Goal: Task Accomplishment & Management: Use online tool/utility

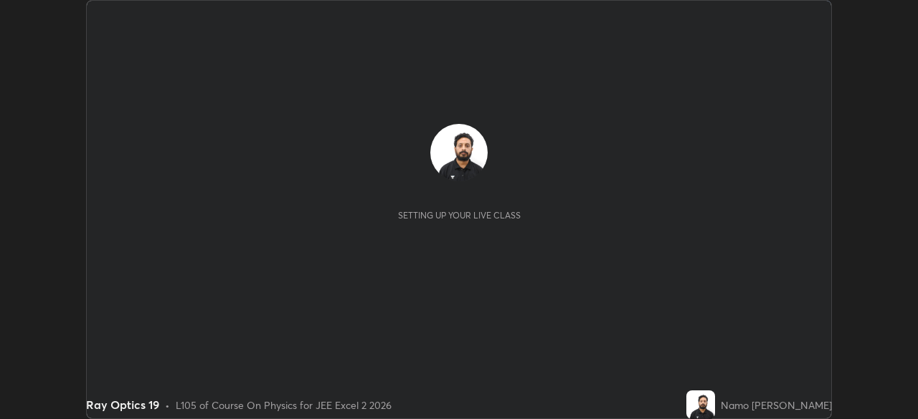
scroll to position [419, 917]
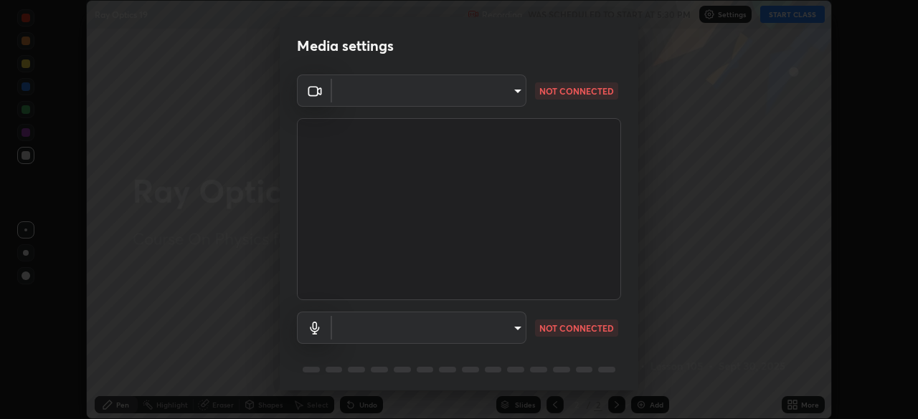
type input "134d1b19bf6860d587459906a7679876aeb3e381516b9be6bb745b9f97a347e3"
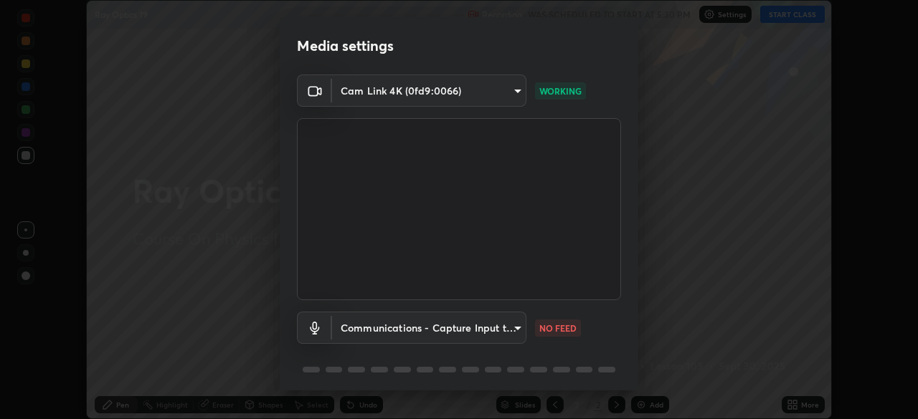
scroll to position [51, 0]
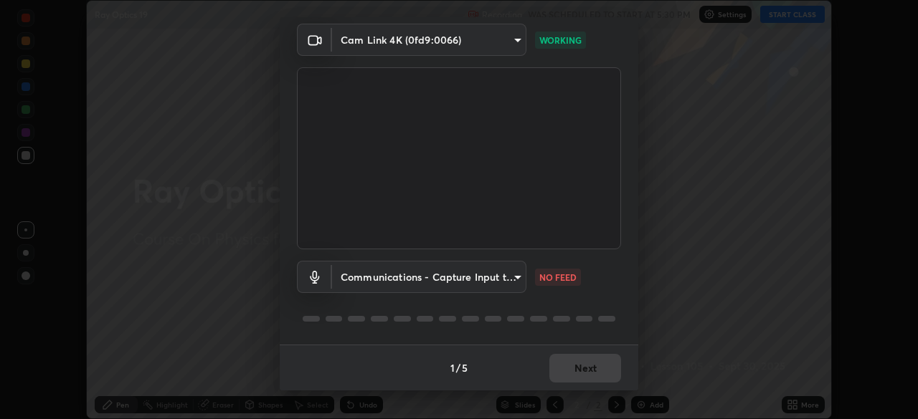
click at [513, 281] on body "Erase all Ray Optics 19 Recording WAS SCHEDULED TO START AT 5:30 PM Settings ST…" at bounding box center [459, 209] width 918 height 419
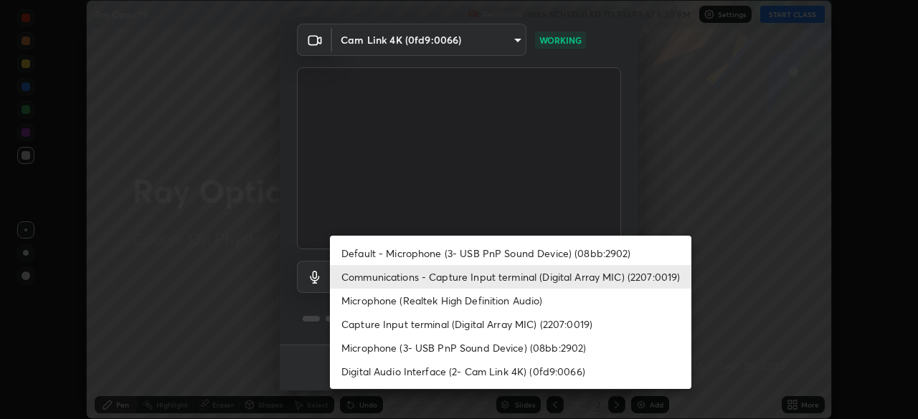
click at [553, 262] on li "Default - Microphone (3- USB PnP Sound Device) (08bb:2902)" at bounding box center [510, 254] width 361 height 24
type input "default"
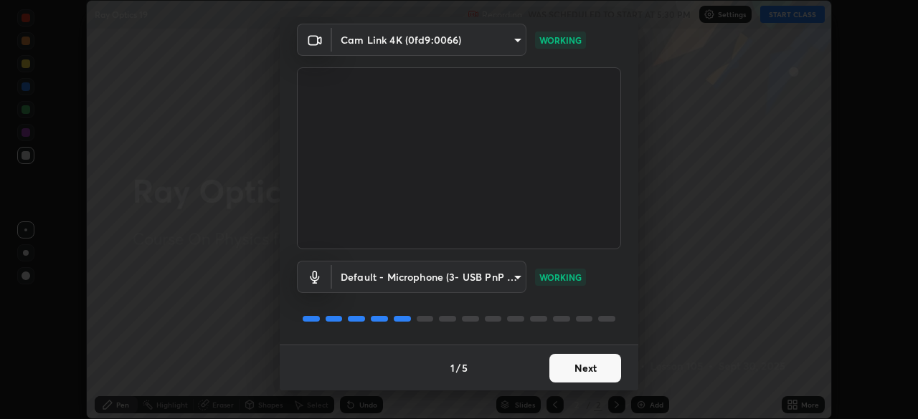
click at [612, 366] on button "Next" at bounding box center [585, 368] width 72 height 29
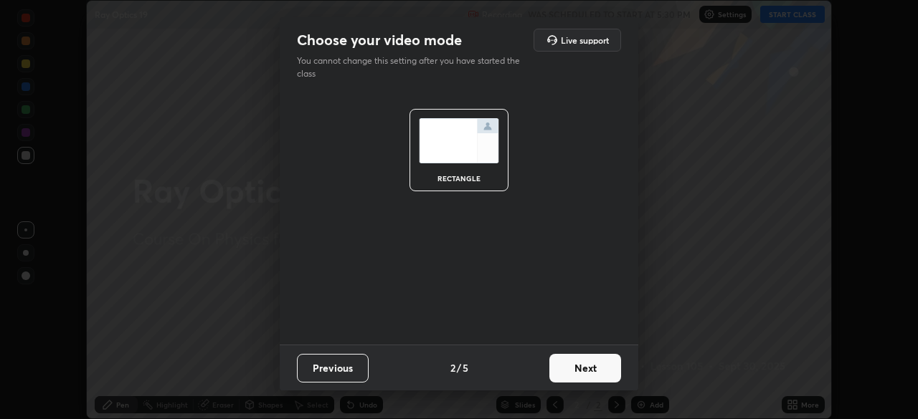
scroll to position [0, 0]
click at [614, 376] on button "Next" at bounding box center [585, 368] width 72 height 29
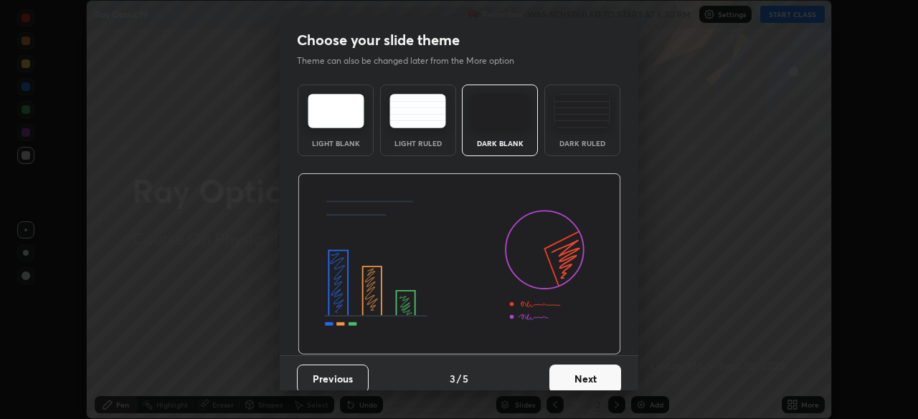
click at [614, 384] on button "Next" at bounding box center [585, 379] width 72 height 29
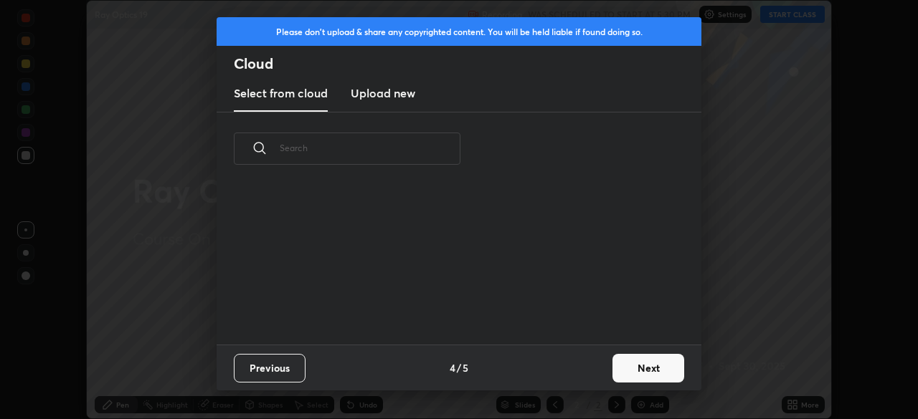
click at [640, 370] on button "Next" at bounding box center [648, 368] width 72 height 29
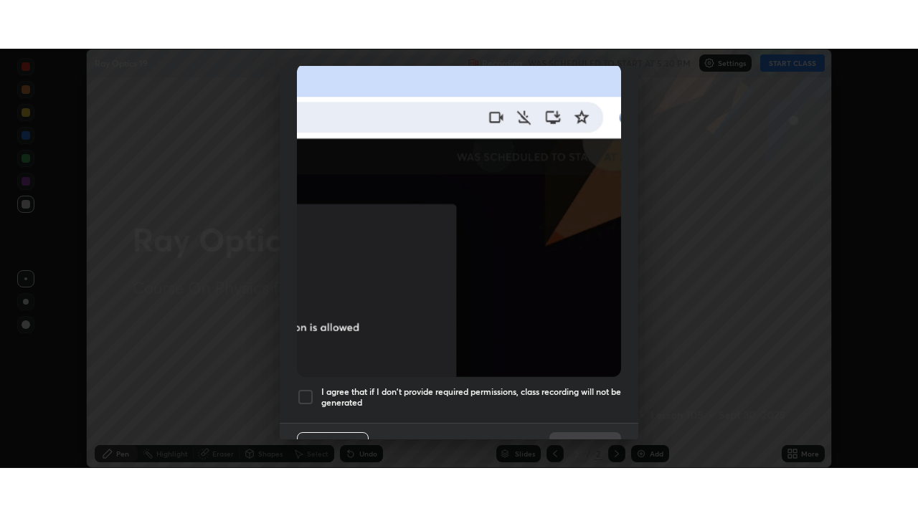
scroll to position [343, 0]
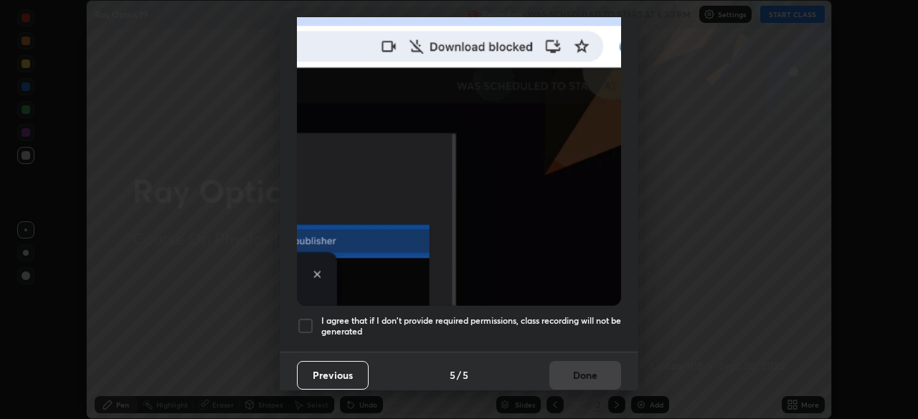
click at [308, 323] on div at bounding box center [305, 326] width 17 height 17
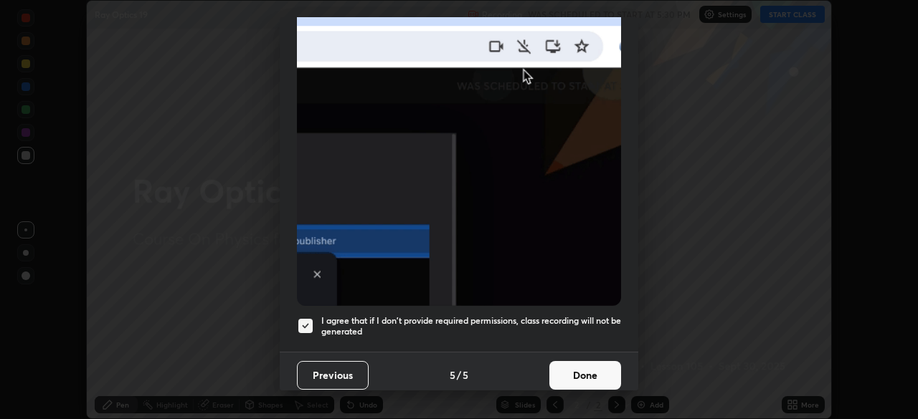
click at [579, 371] on button "Done" at bounding box center [585, 375] width 72 height 29
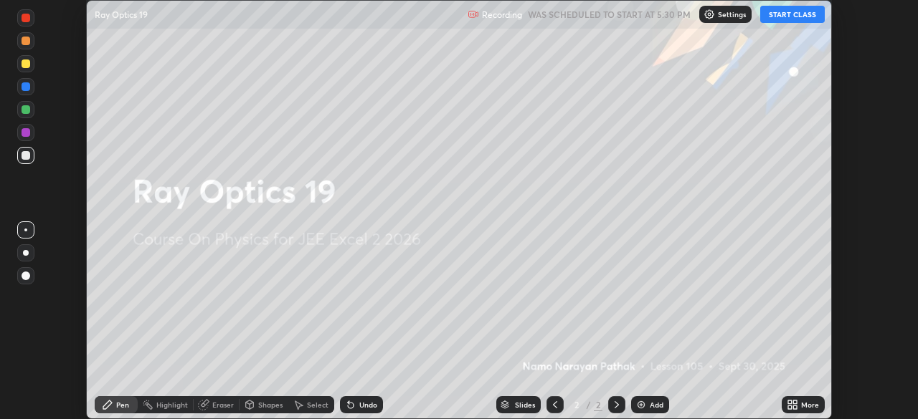
click at [775, 18] on button "START CLASS" at bounding box center [792, 14] width 65 height 17
click at [789, 407] on icon at bounding box center [790, 408] width 4 height 4
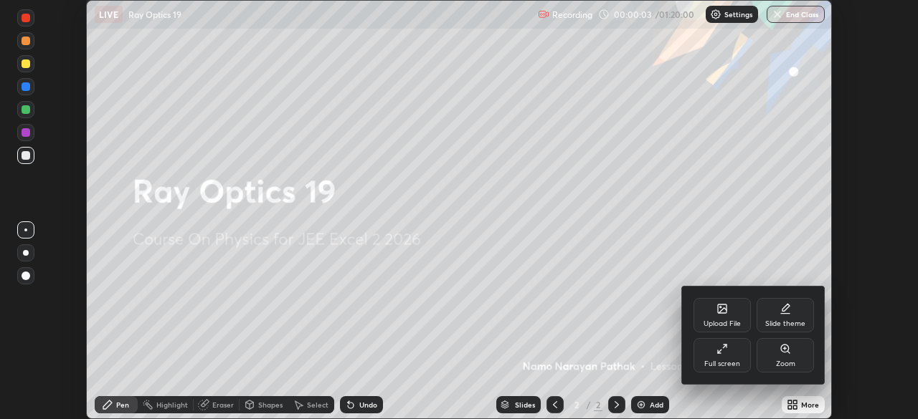
click at [721, 359] on div "Full screen" at bounding box center [721, 355] width 57 height 34
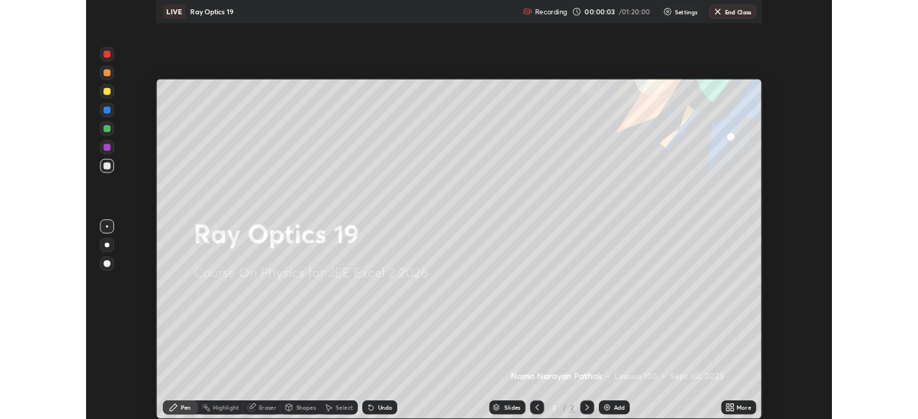
scroll to position [516, 918]
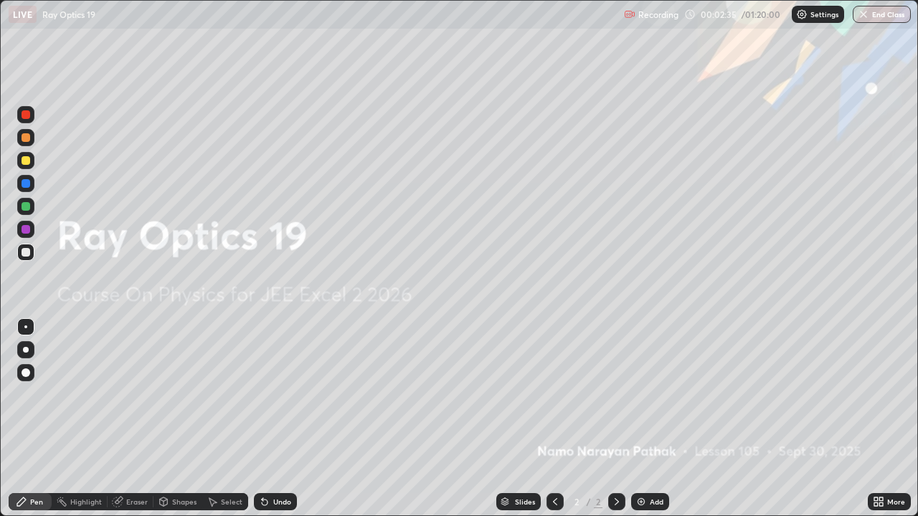
click at [875, 419] on icon at bounding box center [876, 500] width 4 height 4
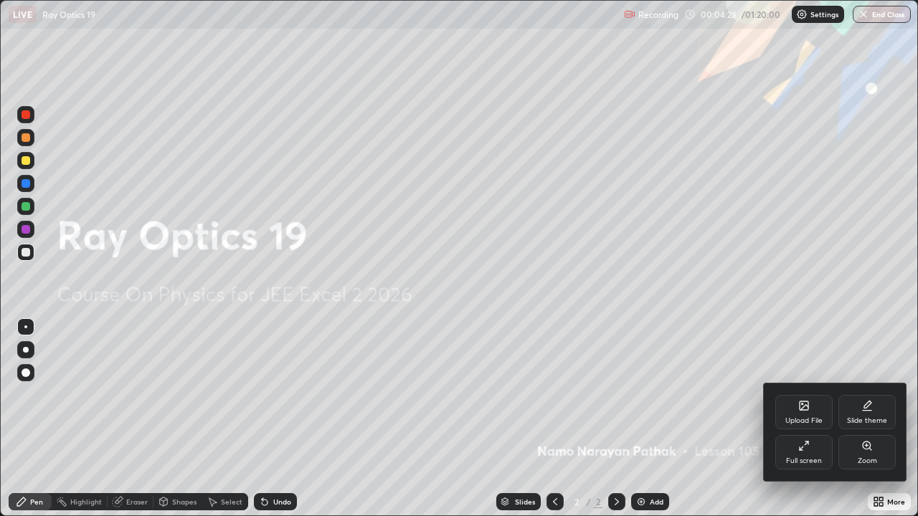
click at [812, 419] on div "Full screen" at bounding box center [803, 452] width 57 height 34
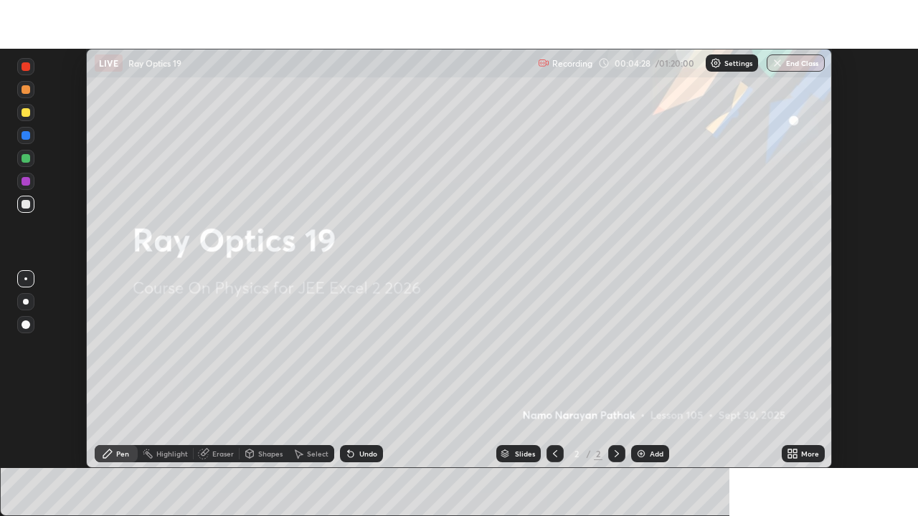
scroll to position [71275, 70777]
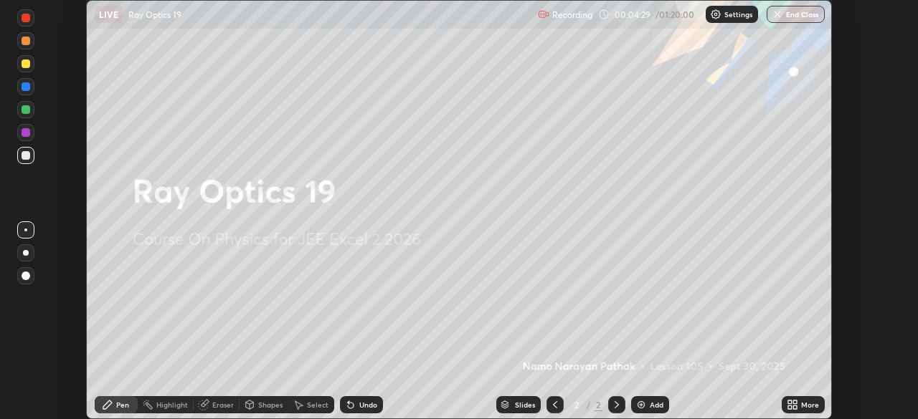
click at [791, 407] on icon at bounding box center [790, 408] width 4 height 4
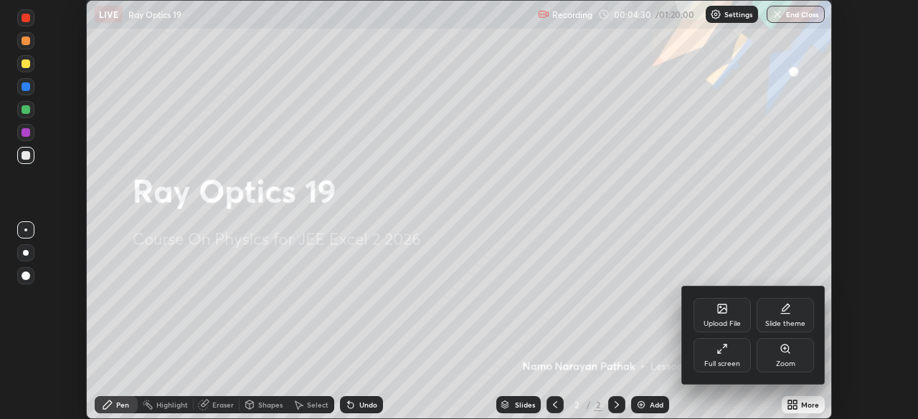
click at [733, 361] on div "Full screen" at bounding box center [722, 364] width 36 height 7
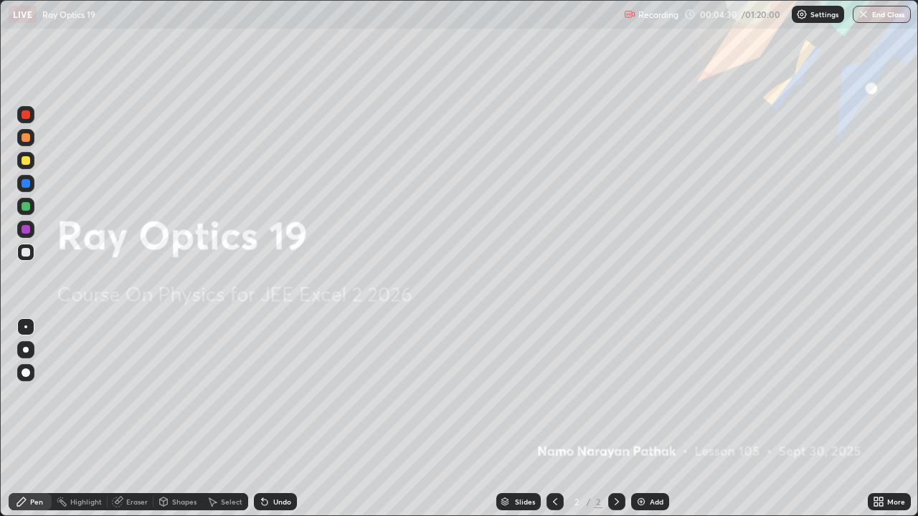
scroll to position [516, 918]
click at [637, 419] on img at bounding box center [640, 501] width 11 height 11
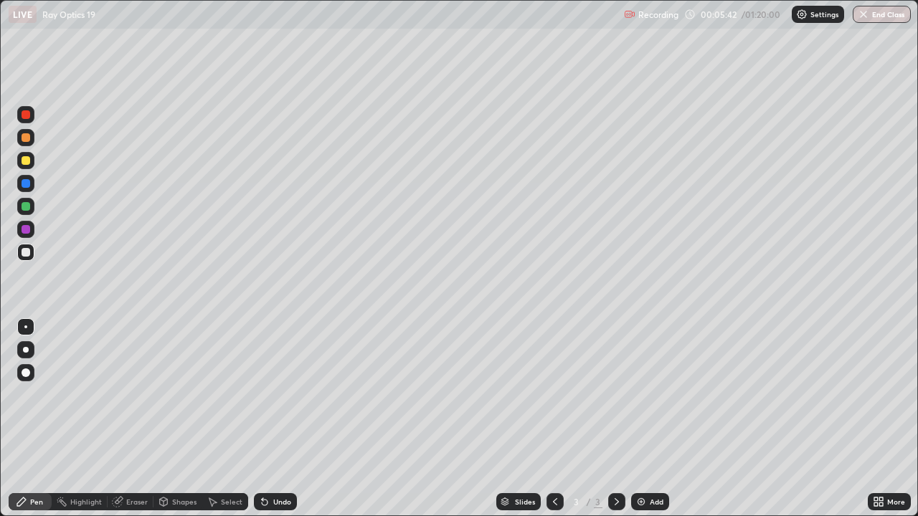
click at [644, 419] on img at bounding box center [640, 501] width 11 height 11
click at [24, 137] on div at bounding box center [26, 137] width 9 height 9
click at [29, 186] on div at bounding box center [25, 183] width 17 height 17
click at [26, 133] on div at bounding box center [26, 137] width 9 height 9
click at [645, 419] on div "Add" at bounding box center [650, 501] width 38 height 17
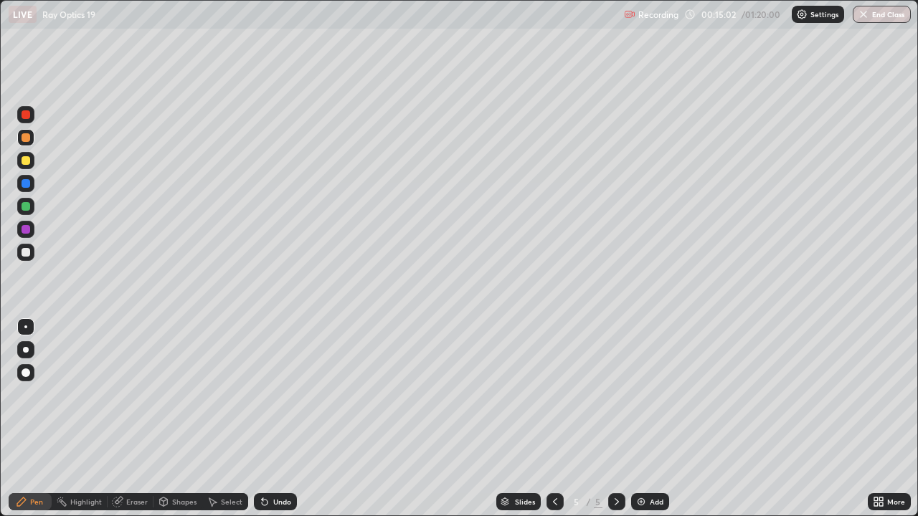
click at [26, 181] on div at bounding box center [26, 183] width 9 height 9
click at [25, 136] on div at bounding box center [26, 137] width 9 height 9
click at [645, 419] on img at bounding box center [640, 501] width 11 height 11
click at [18, 204] on div at bounding box center [25, 206] width 17 height 17
click at [138, 419] on div "Eraser" at bounding box center [137, 501] width 22 height 7
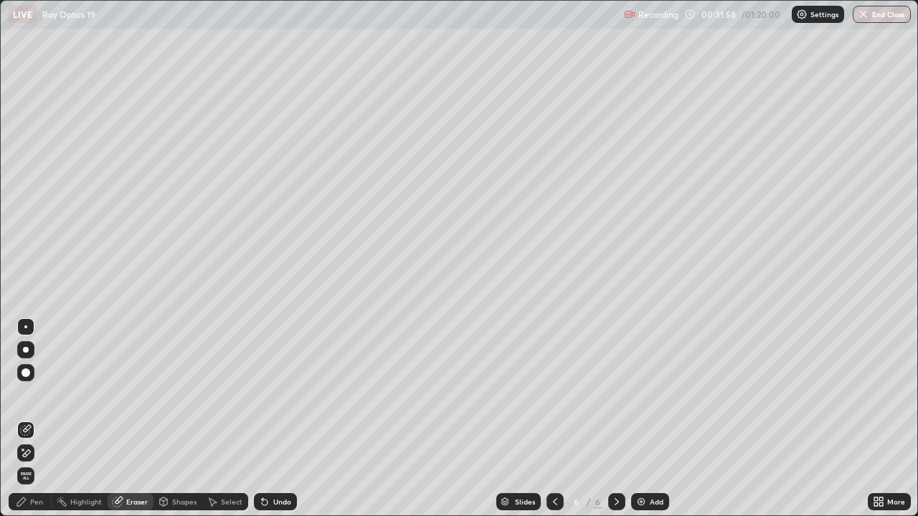
click at [29, 419] on div "Pen" at bounding box center [30, 501] width 43 height 17
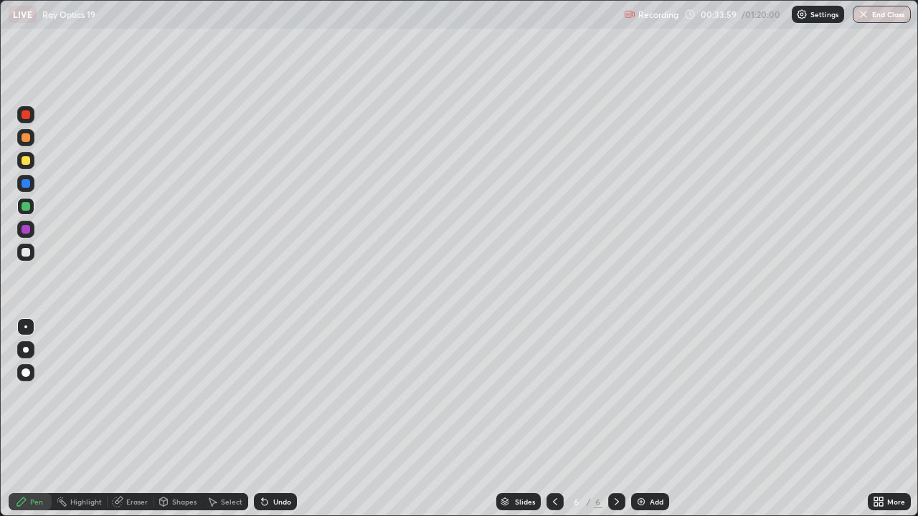
click at [132, 419] on div "Eraser" at bounding box center [137, 501] width 22 height 7
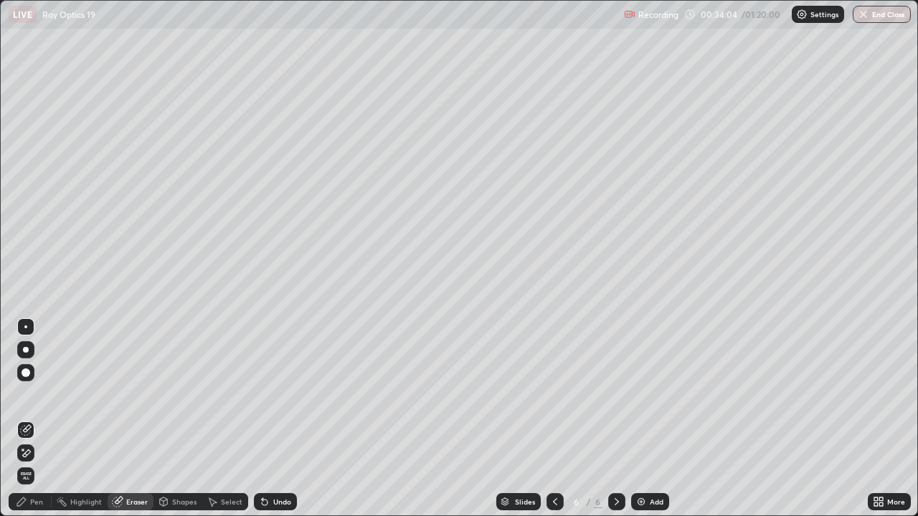
click at [32, 419] on div "Pen" at bounding box center [36, 501] width 13 height 7
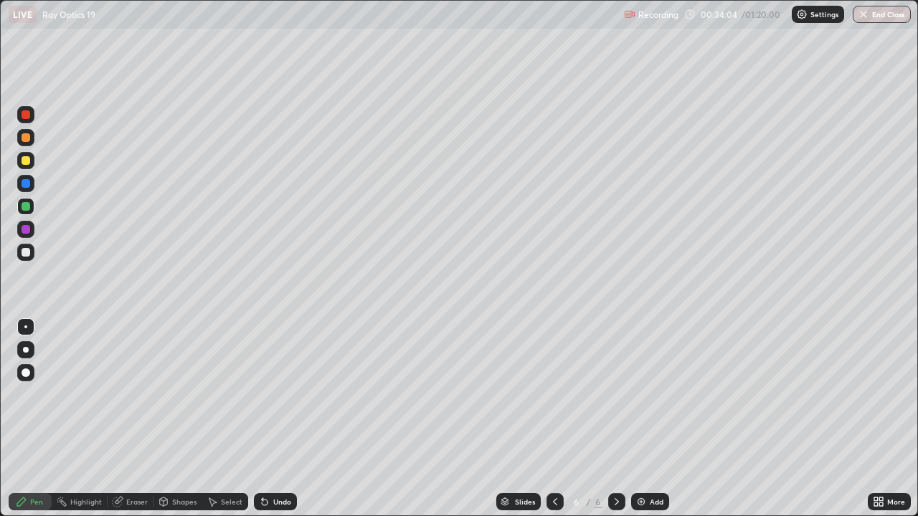
click at [29, 130] on div at bounding box center [25, 137] width 17 height 17
click at [23, 231] on div at bounding box center [26, 229] width 9 height 9
click at [29, 163] on div at bounding box center [26, 160] width 9 height 9
click at [28, 250] on div at bounding box center [26, 252] width 9 height 9
click at [643, 419] on div "Add" at bounding box center [650, 501] width 38 height 17
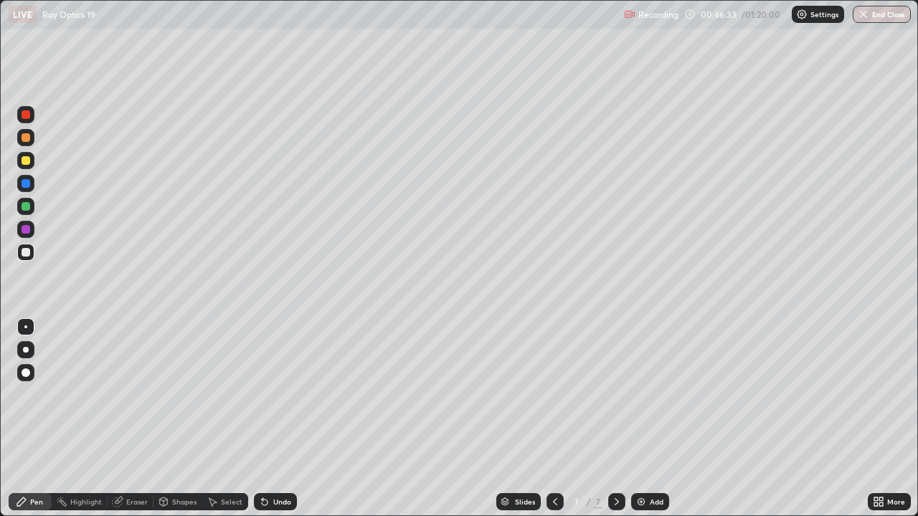
click at [29, 139] on div at bounding box center [26, 137] width 9 height 9
click at [143, 419] on div "Eraser" at bounding box center [137, 501] width 22 height 7
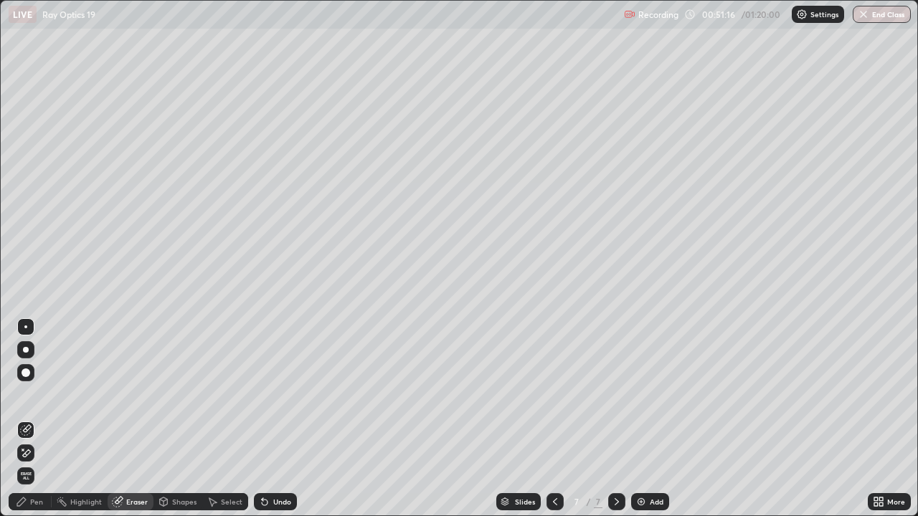
click at [44, 419] on div "Pen" at bounding box center [30, 501] width 43 height 17
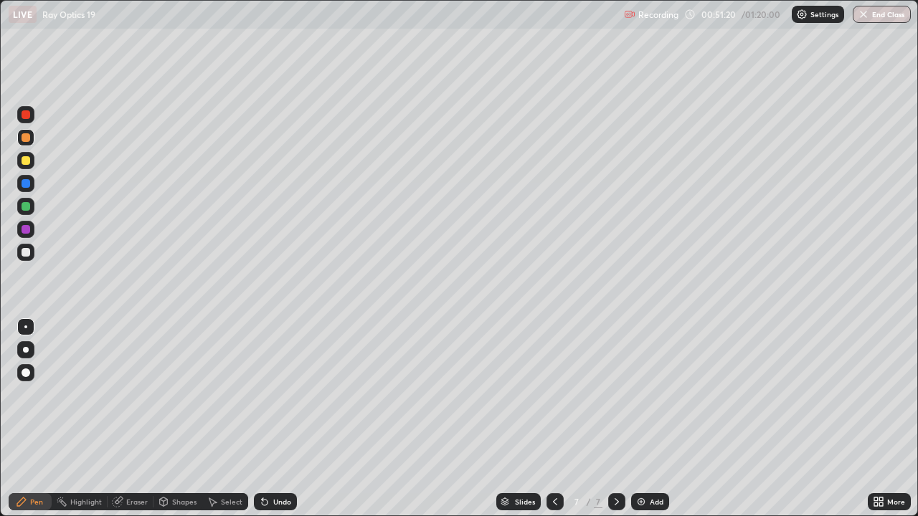
click at [26, 207] on div at bounding box center [26, 206] width 9 height 9
click at [646, 419] on div "Add" at bounding box center [650, 501] width 38 height 17
click at [32, 146] on div at bounding box center [25, 137] width 17 height 23
click at [141, 419] on div "Eraser" at bounding box center [137, 501] width 22 height 7
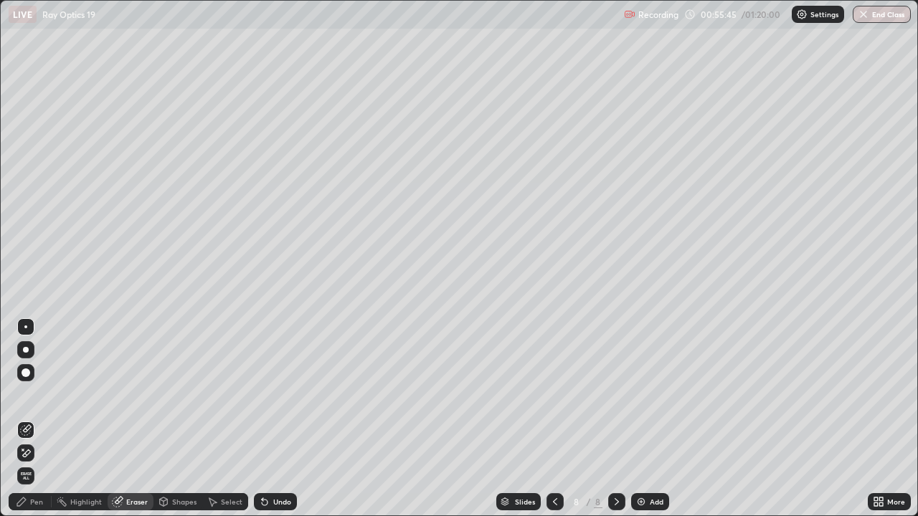
click at [42, 419] on div "Pen" at bounding box center [36, 501] width 13 height 7
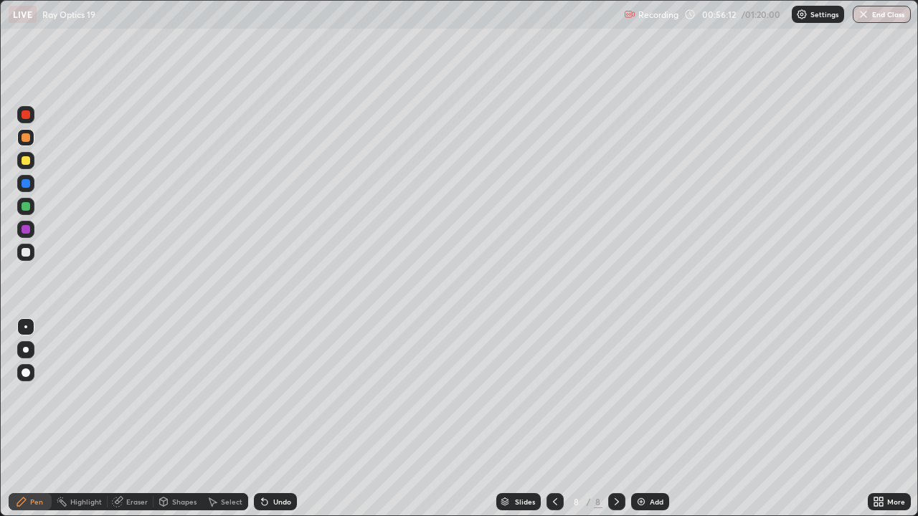
click at [24, 226] on div at bounding box center [26, 229] width 9 height 9
click at [31, 251] on div at bounding box center [25, 252] width 17 height 17
click at [24, 134] on div at bounding box center [26, 137] width 9 height 9
click at [542, 419] on div "Slides 8 / 8 Add" at bounding box center [582, 502] width 571 height 29
click at [549, 419] on icon at bounding box center [554, 501] width 11 height 11
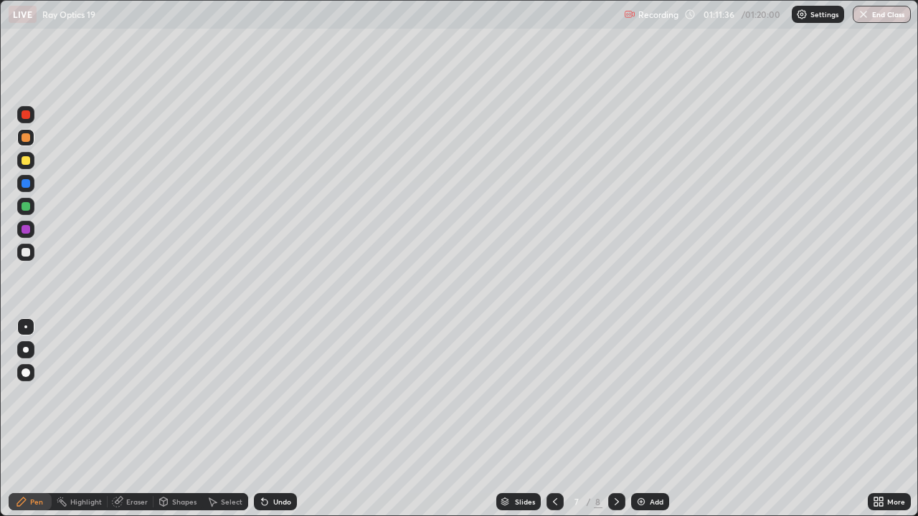
click at [549, 419] on icon at bounding box center [554, 501] width 11 height 11
click at [555, 419] on icon at bounding box center [554, 501] width 11 height 11
click at [557, 419] on icon at bounding box center [554, 501] width 11 height 11
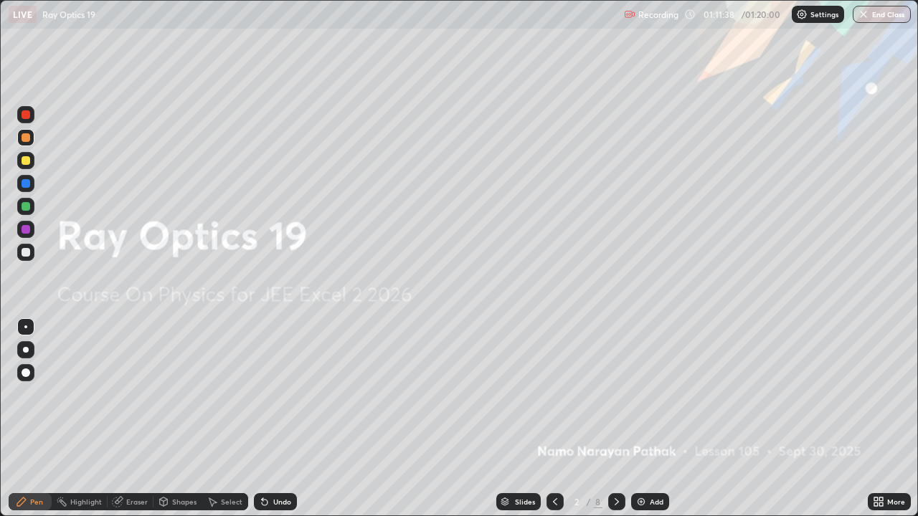
click at [559, 419] on div at bounding box center [554, 501] width 17 height 17
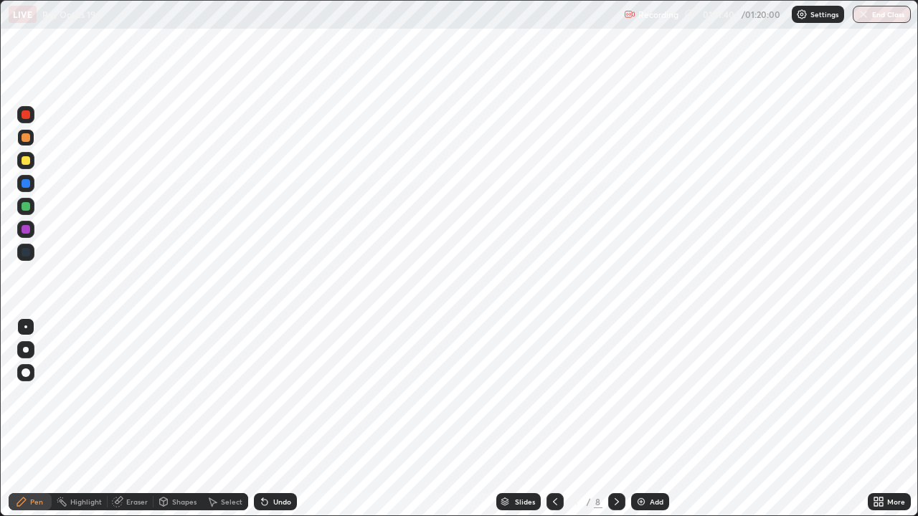
click at [614, 419] on icon at bounding box center [616, 501] width 11 height 11
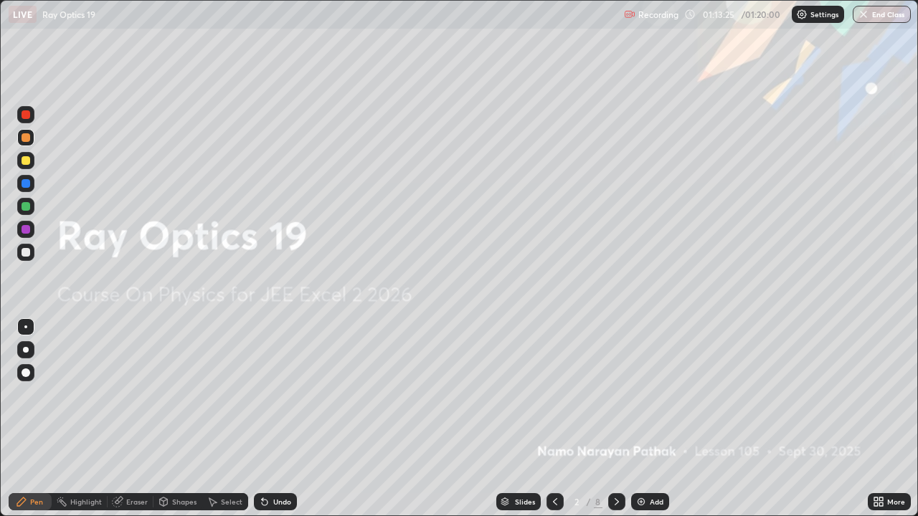
click at [879, 14] on button "End Class" at bounding box center [881, 14] width 58 height 17
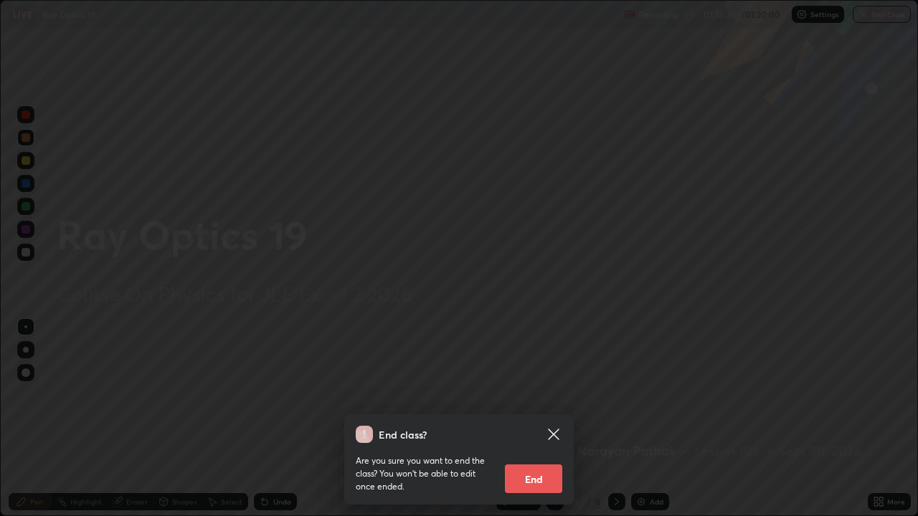
click at [541, 419] on button "End" at bounding box center [533, 479] width 57 height 29
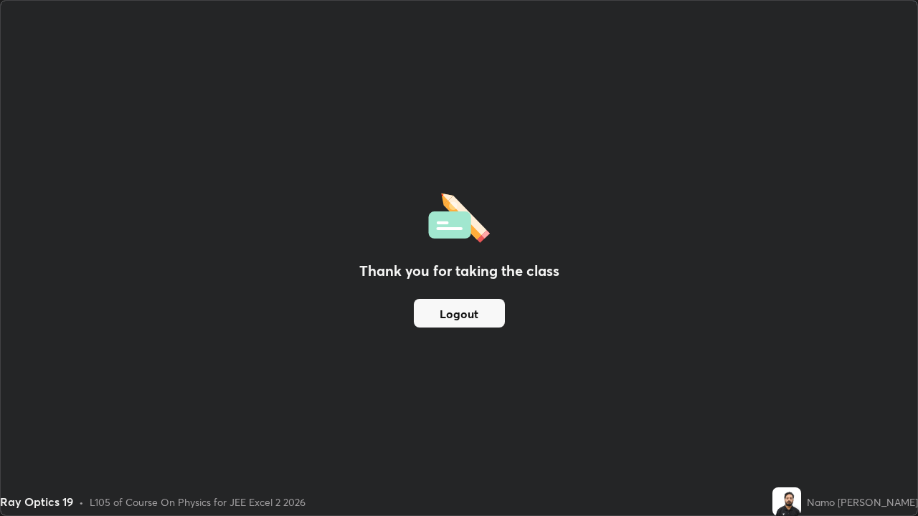
click at [462, 324] on button "Logout" at bounding box center [459, 313] width 91 height 29
